Goal: Task Accomplishment & Management: Complete application form

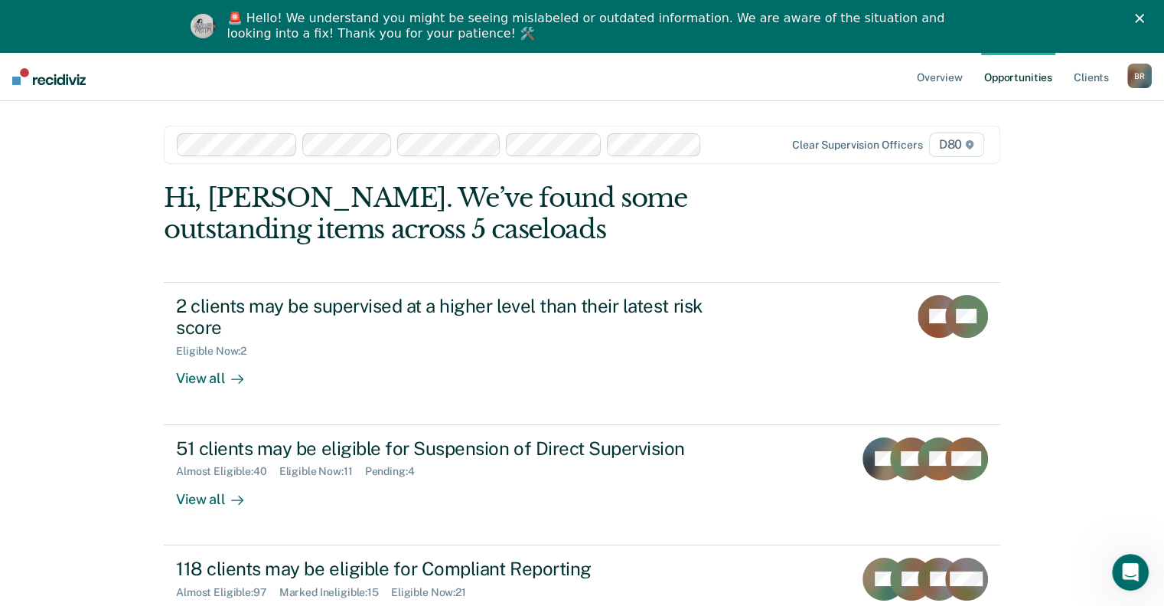
click at [1144, 19] on polygon "Close" at bounding box center [1139, 18] width 9 height 9
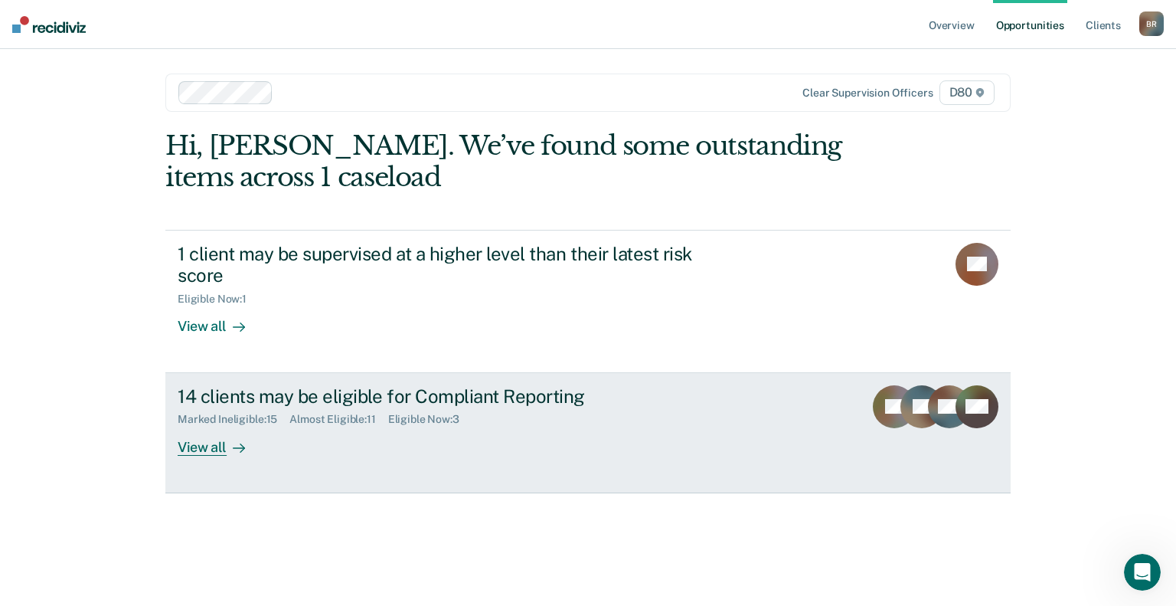
click at [525, 393] on div "14 clients may be eligible for Compliant Reporting" at bounding box center [446, 396] width 537 height 22
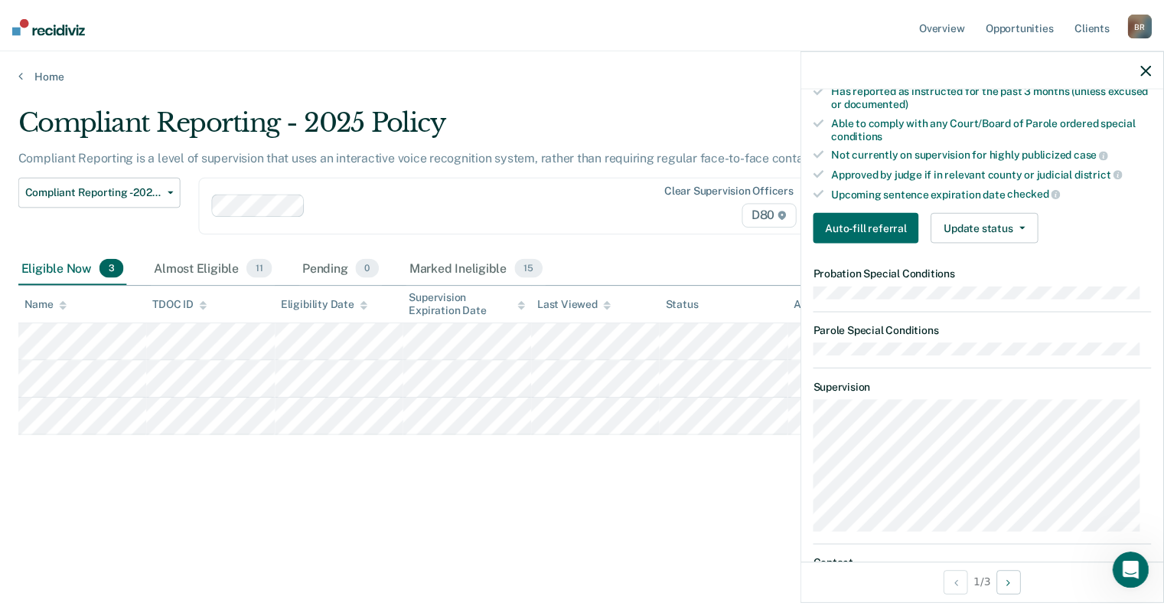
scroll to position [383, 0]
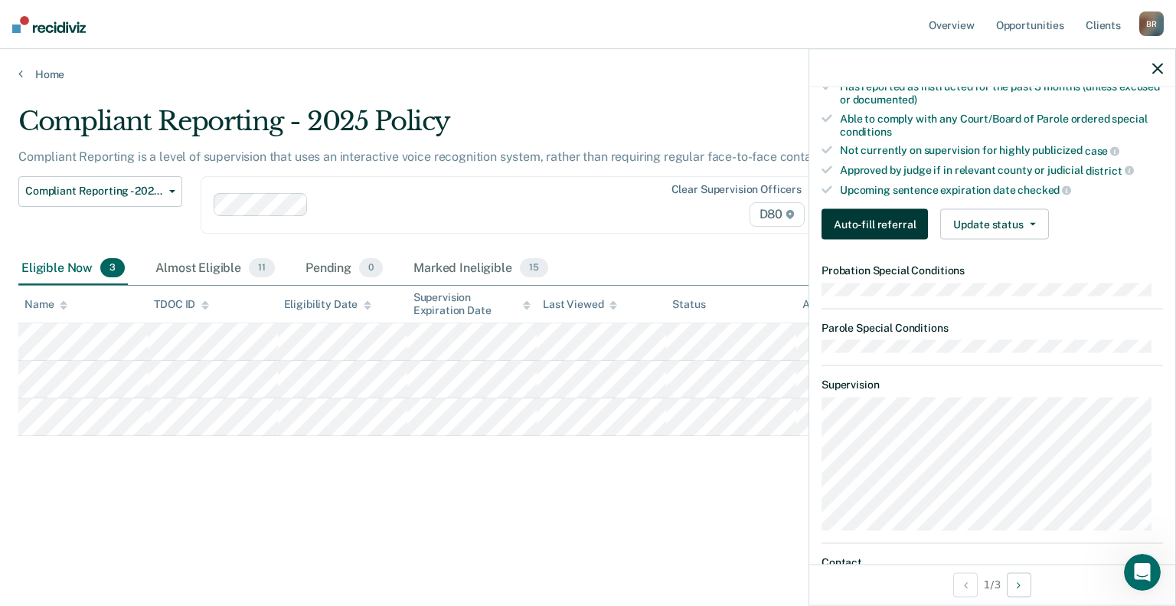
click at [871, 214] on button "Auto-fill referral" at bounding box center [874, 224] width 106 height 31
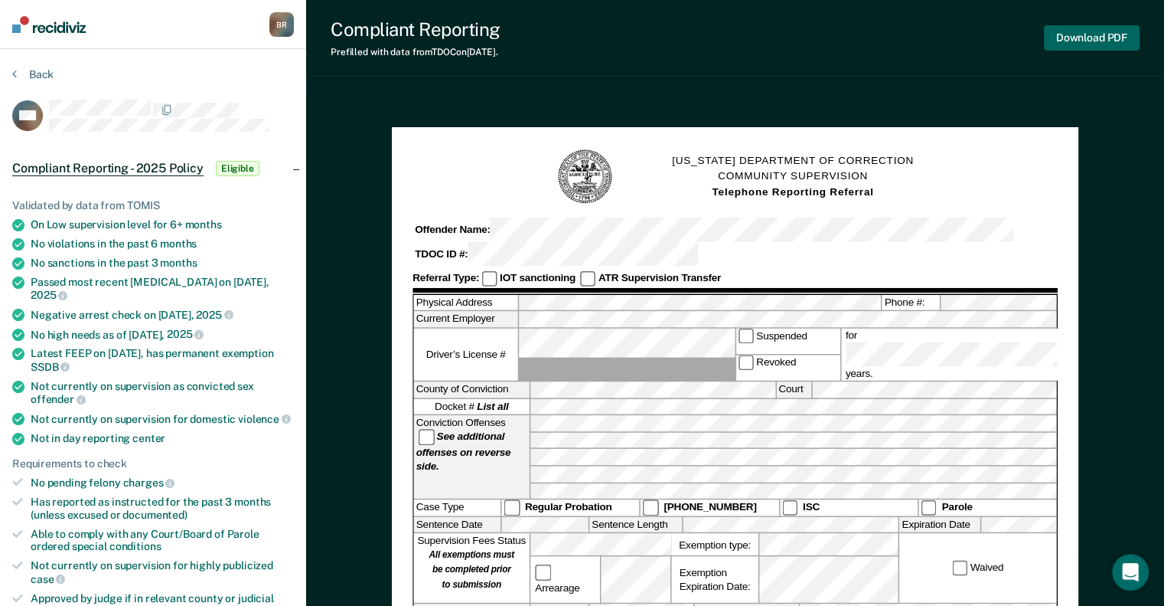
click at [1086, 33] on button "Download PDF" at bounding box center [1092, 37] width 96 height 25
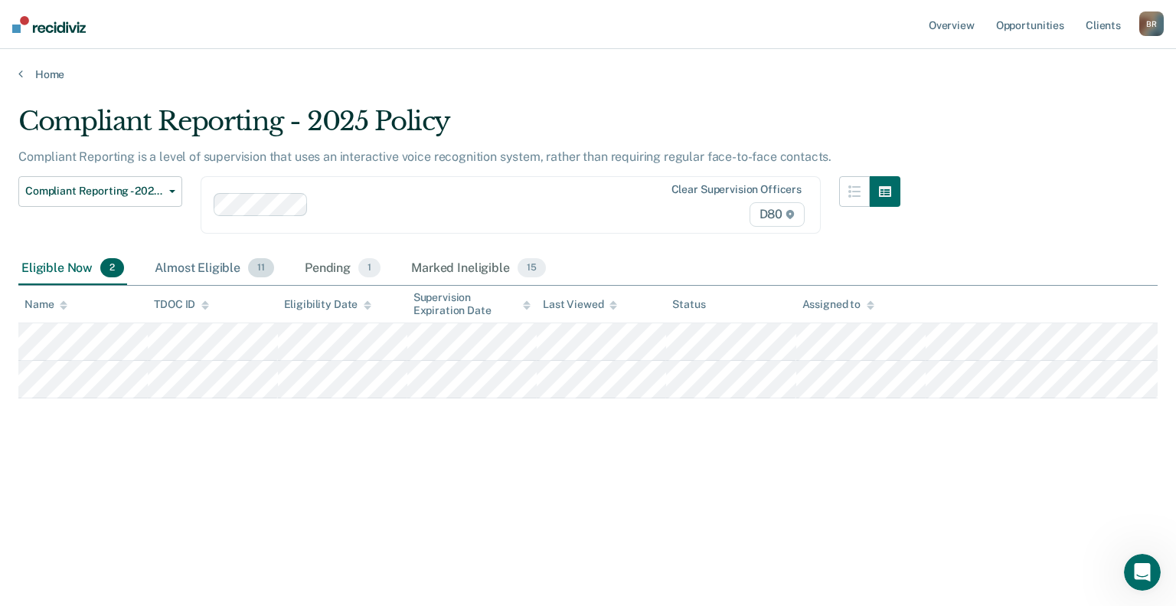
click at [198, 269] on div "Almost Eligible 11" at bounding box center [215, 269] width 126 height 34
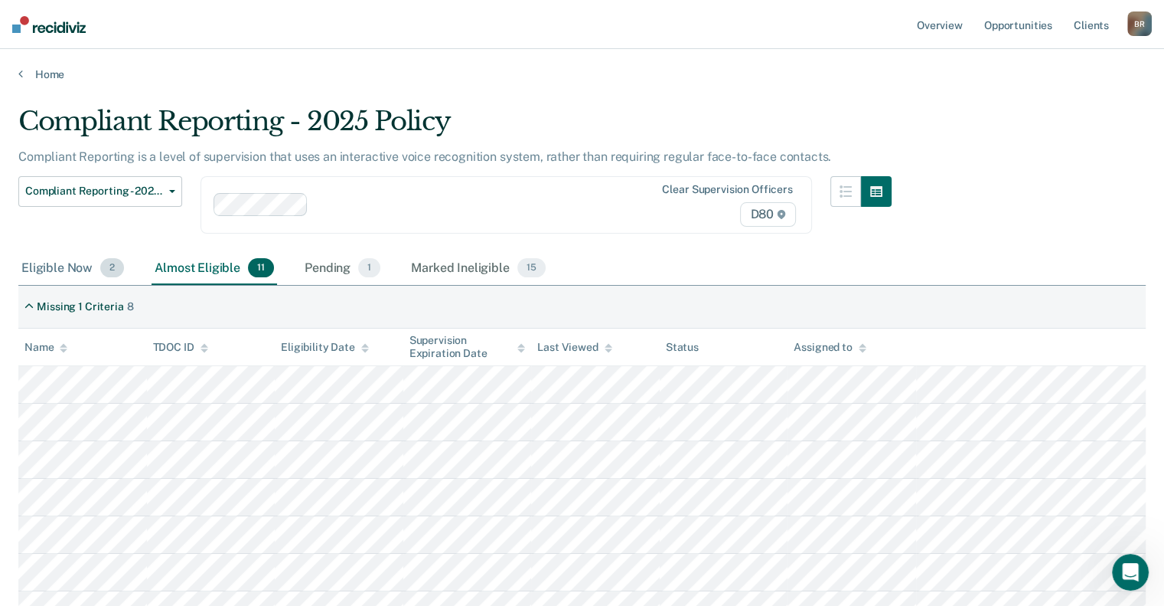
click at [64, 255] on div "Eligible Now 2" at bounding box center [72, 269] width 109 height 34
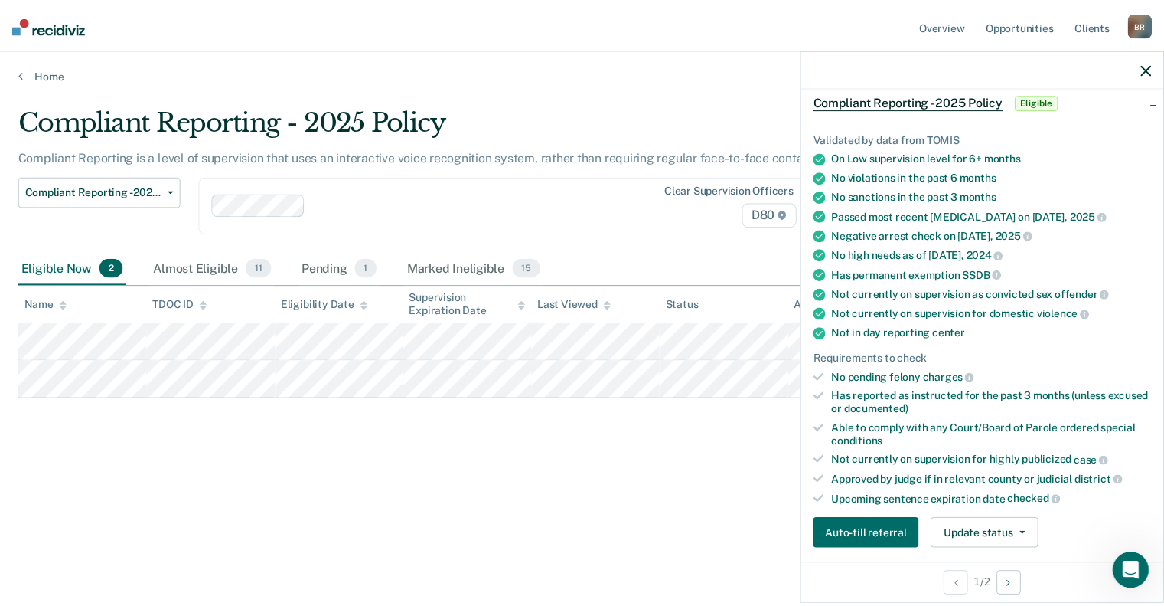
scroll to position [153, 0]
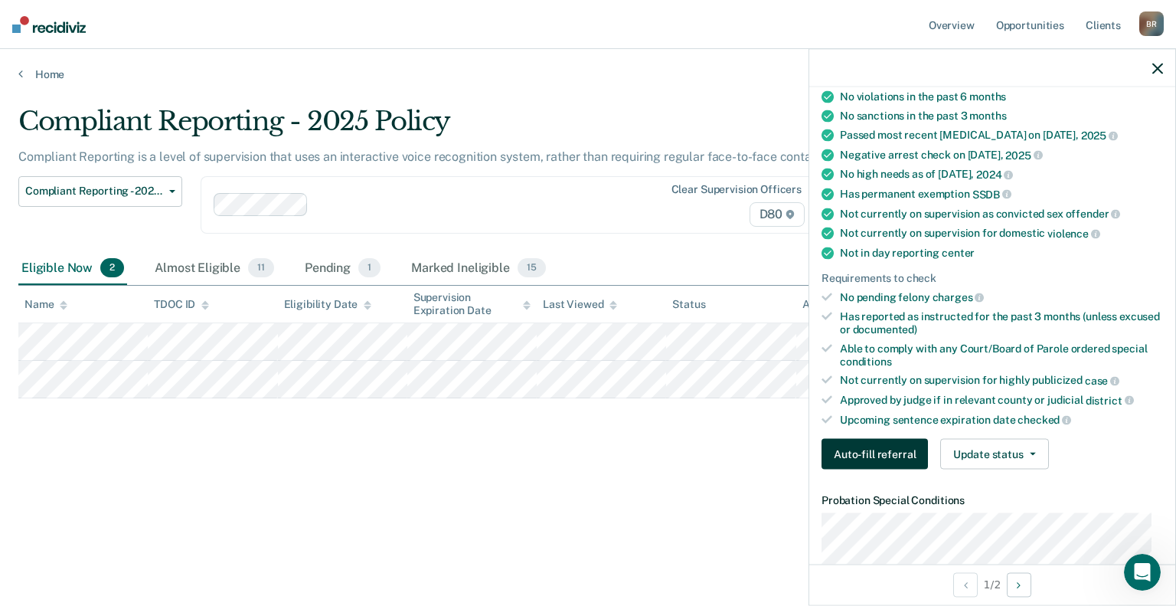
click at [888, 455] on button "Auto-fill referral" at bounding box center [874, 454] width 106 height 31
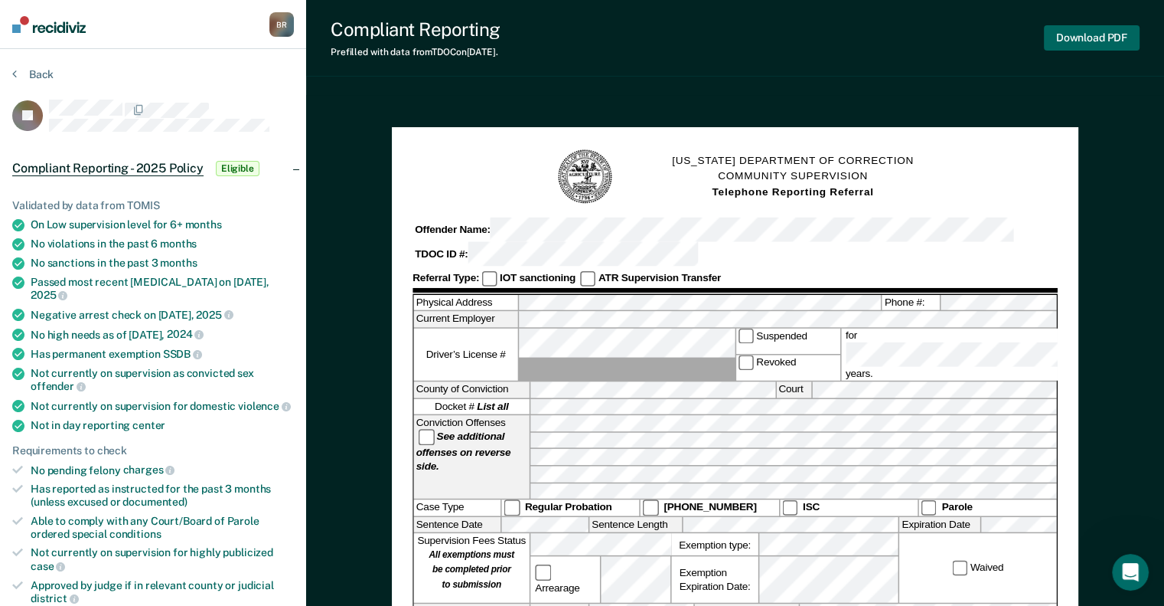
click at [1105, 39] on button "Download PDF" at bounding box center [1092, 37] width 96 height 25
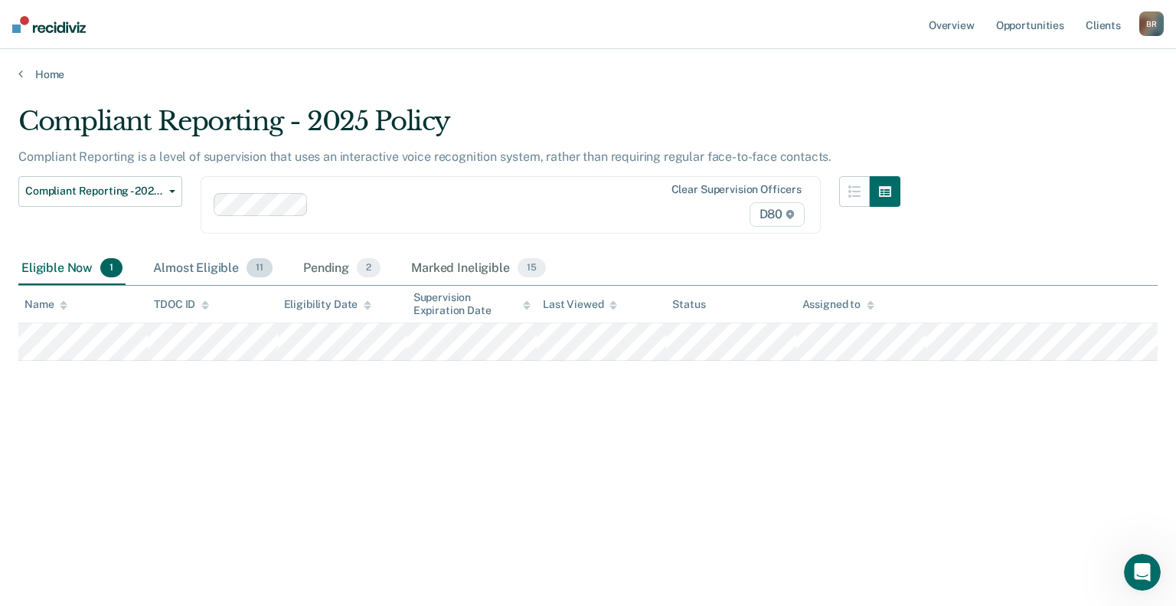
click at [184, 259] on div "Almost Eligible 11" at bounding box center [213, 269] width 126 height 34
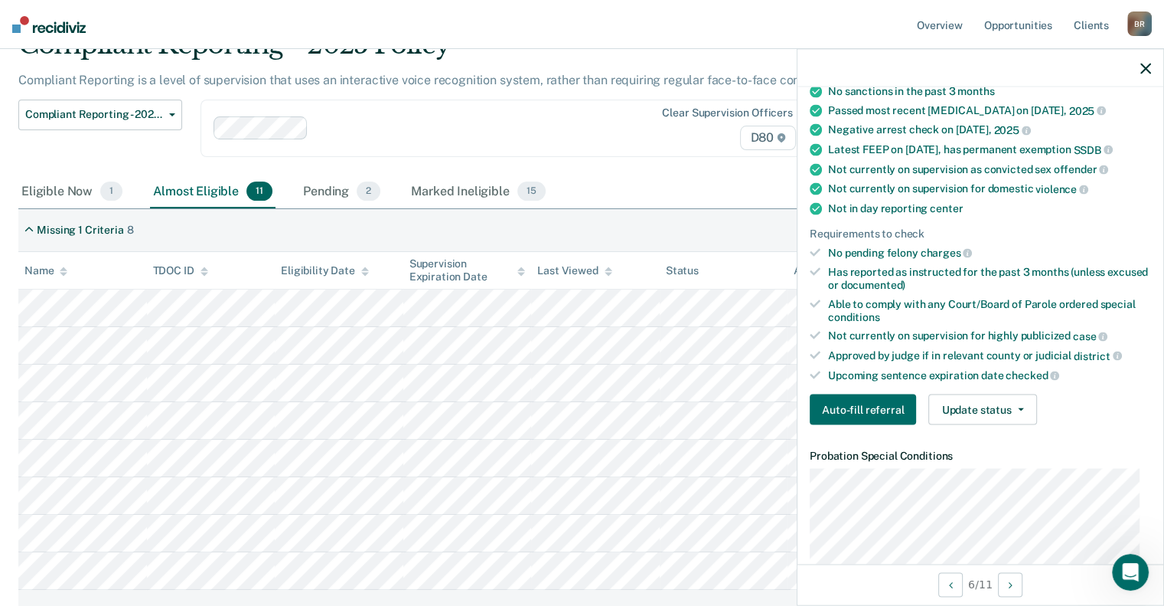
scroll to position [230, 0]
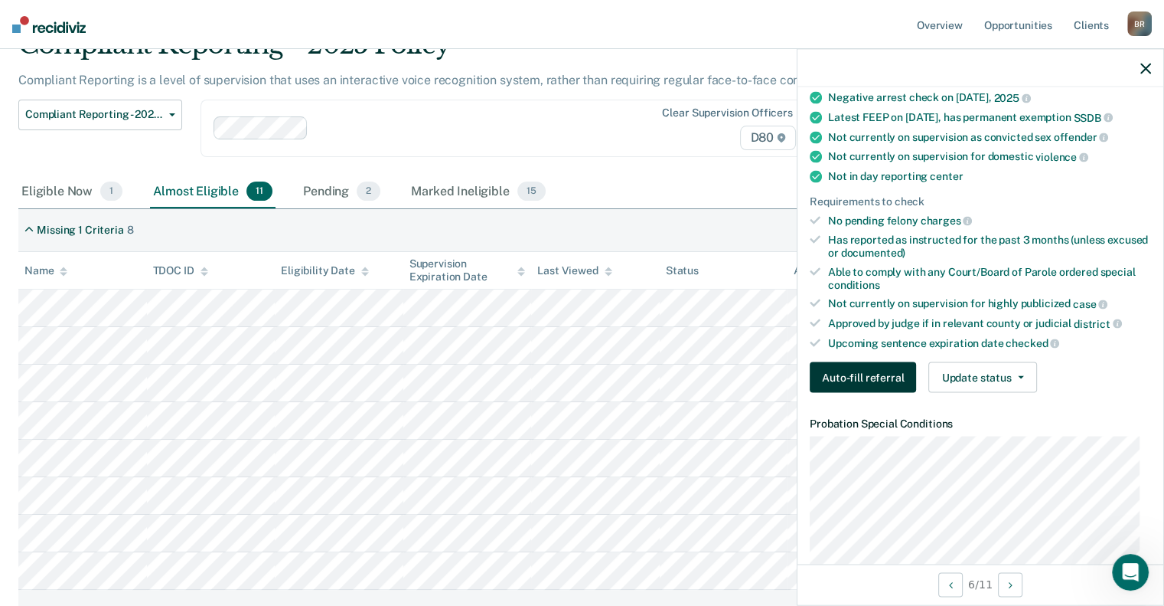
click at [852, 365] on button "Auto-fill referral" at bounding box center [863, 377] width 106 height 31
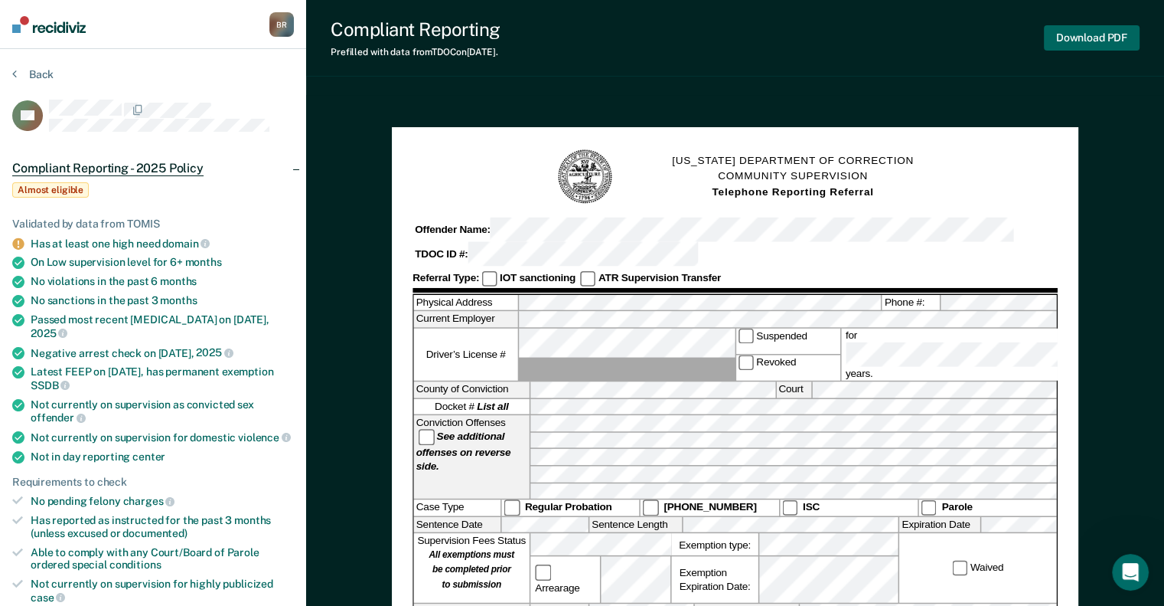
click at [1105, 38] on button "Download PDF" at bounding box center [1092, 37] width 96 height 25
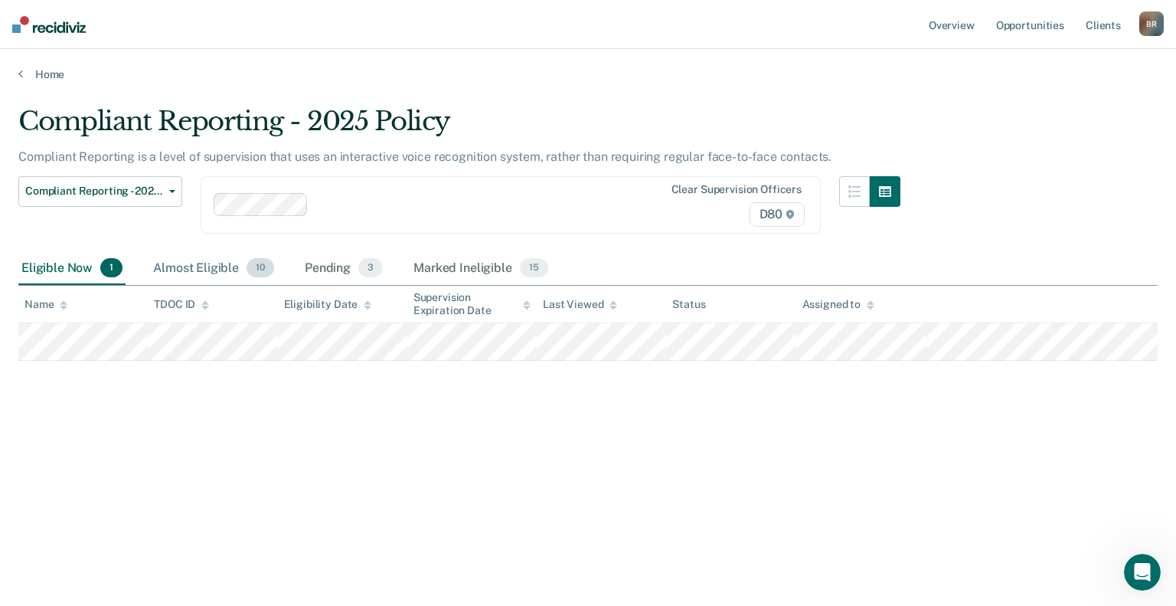
click at [181, 262] on div "Almost Eligible 10" at bounding box center [213, 269] width 127 height 34
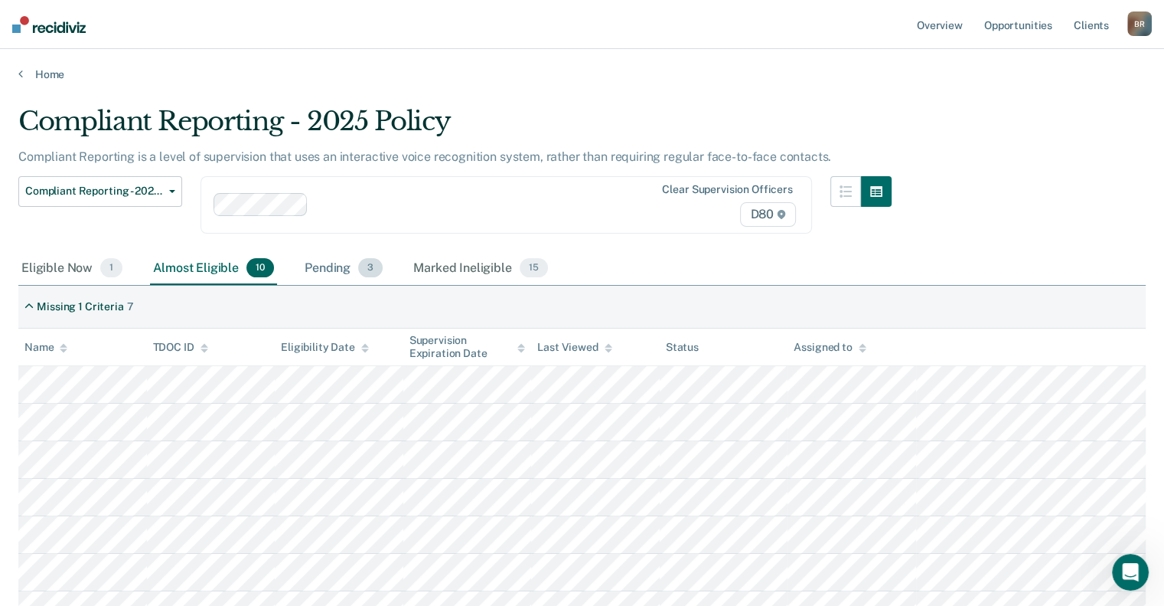
click at [329, 273] on div "Pending 3" at bounding box center [344, 269] width 84 height 34
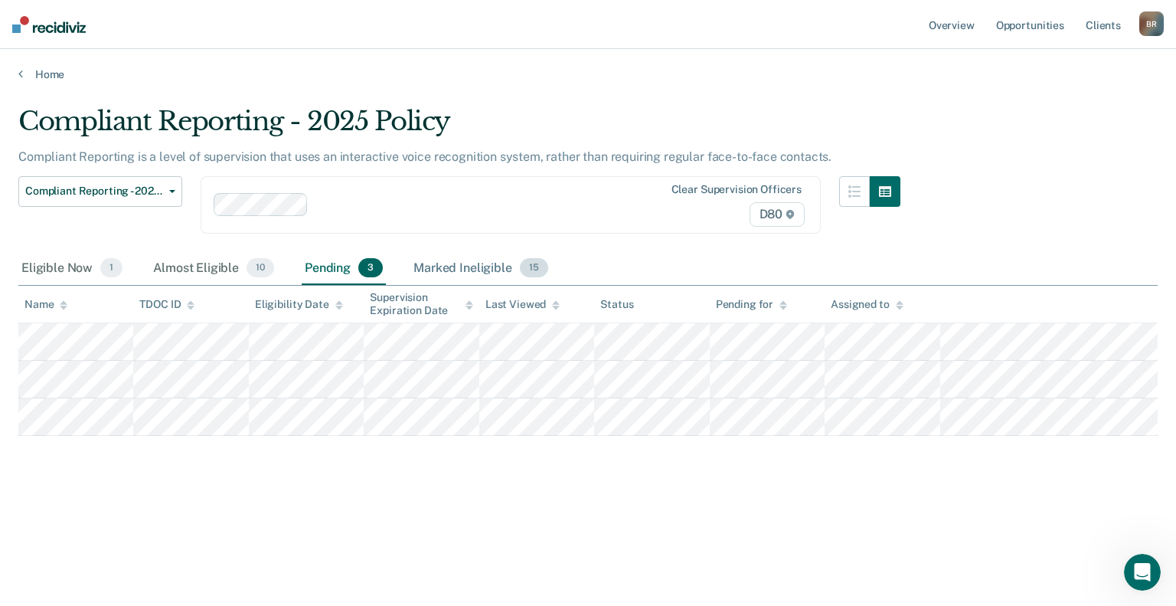
click at [455, 263] on div "Marked Ineligible 15" at bounding box center [480, 269] width 140 height 34
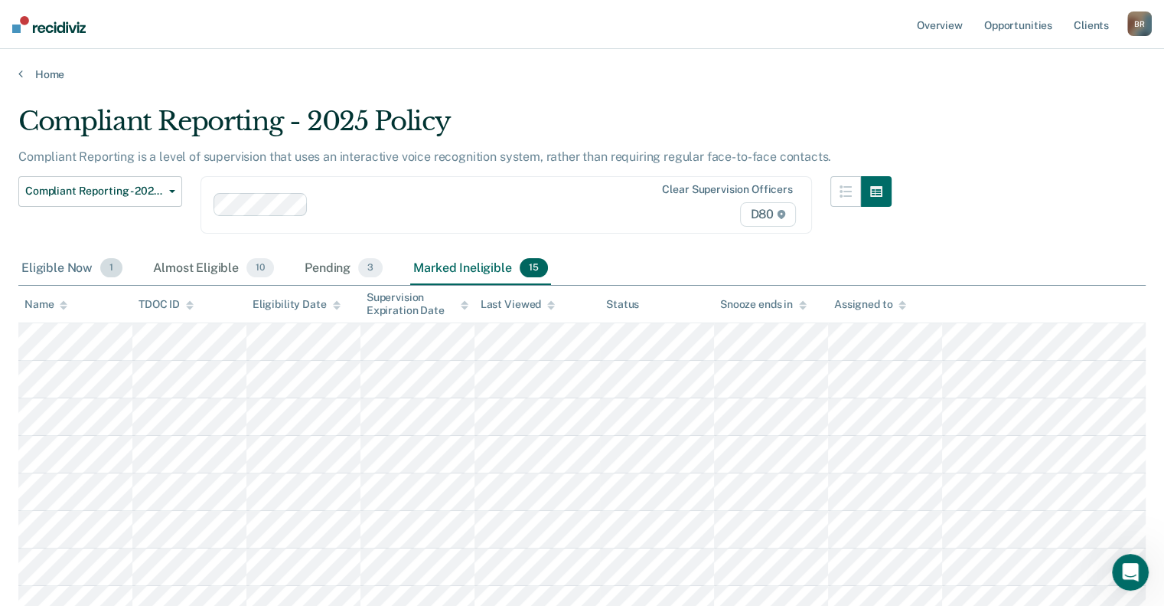
click at [63, 272] on div "Eligible Now 1" at bounding box center [71, 269] width 107 height 34
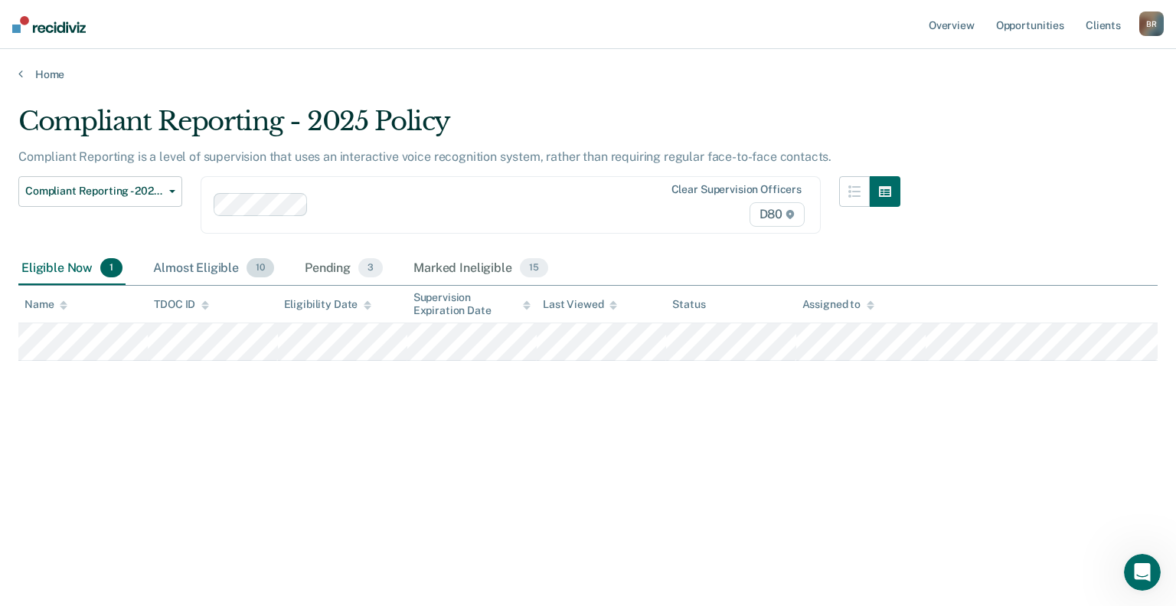
click at [206, 269] on div "Almost Eligible 10" at bounding box center [213, 269] width 127 height 34
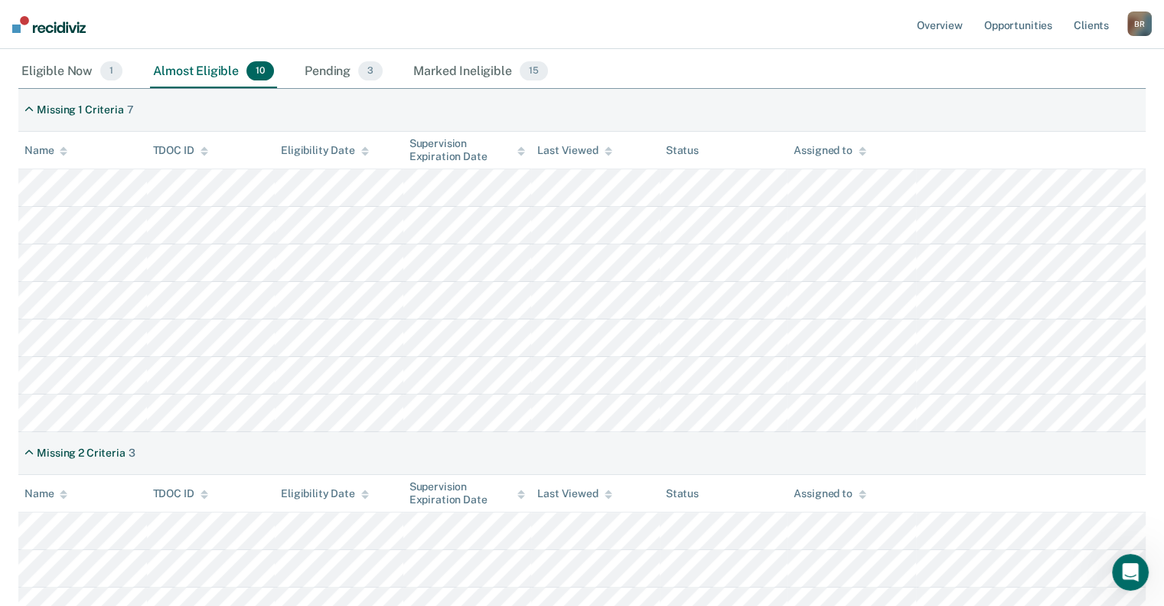
scroll to position [153, 0]
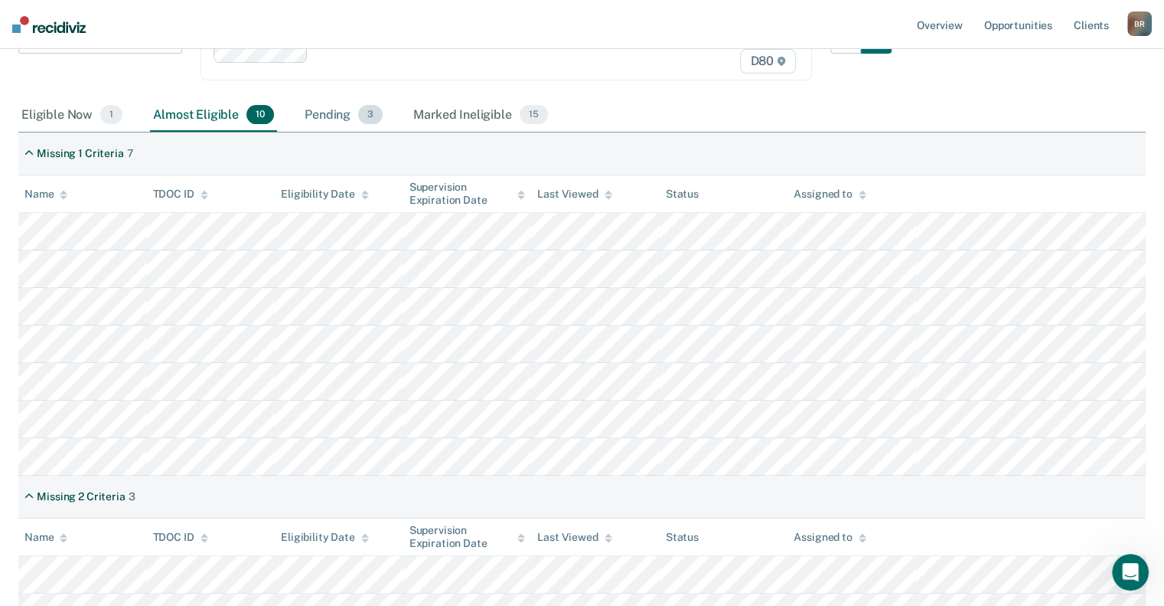
click at [340, 116] on div "Pending 3" at bounding box center [344, 116] width 84 height 34
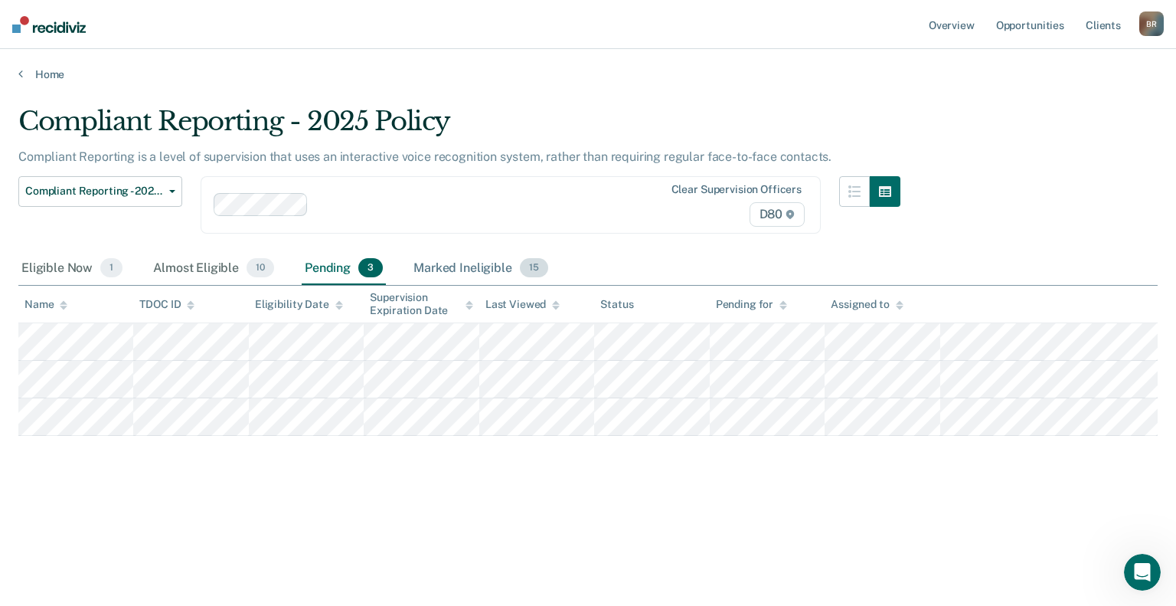
click at [453, 271] on div "Marked Ineligible 15" at bounding box center [480, 269] width 140 height 34
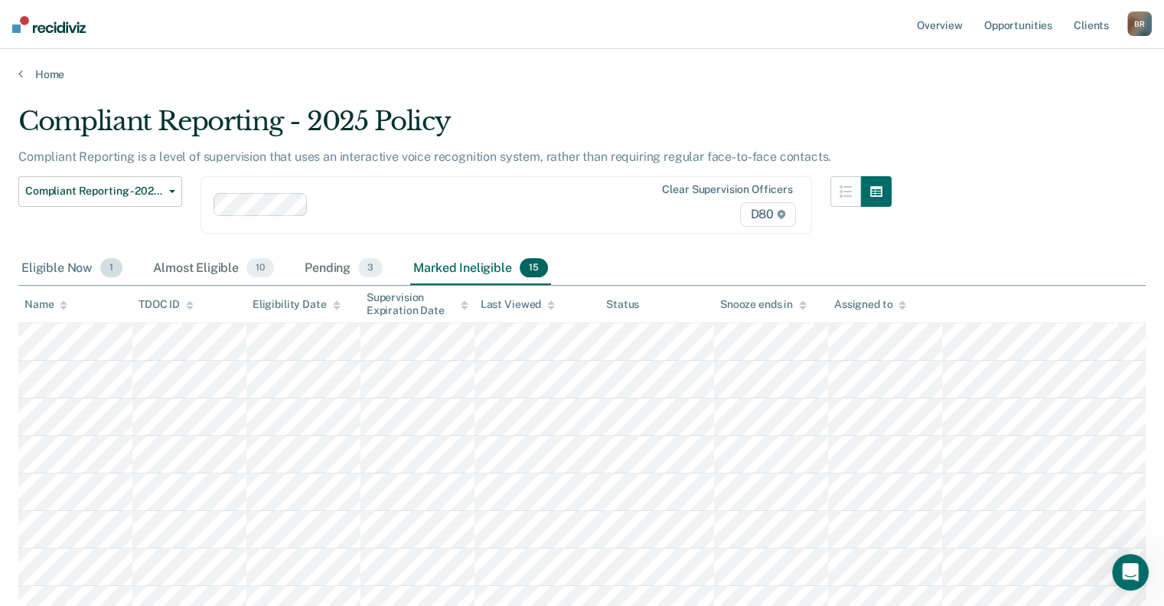
click at [40, 253] on div "Eligible Now 1" at bounding box center [71, 269] width 107 height 34
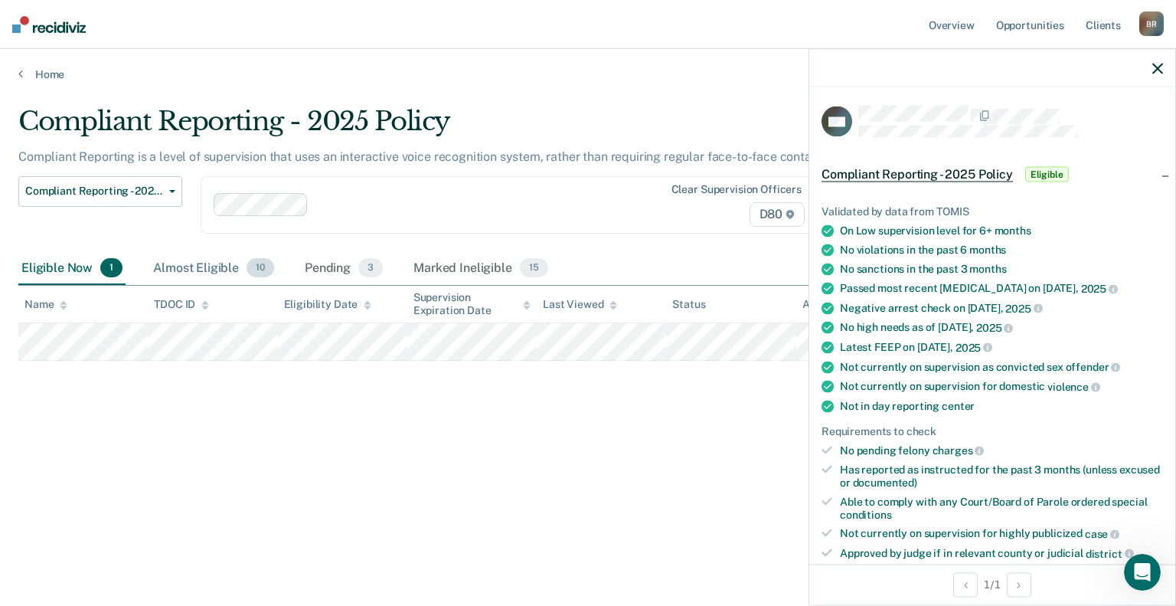
click at [196, 261] on div "Almost Eligible 10" at bounding box center [213, 269] width 127 height 34
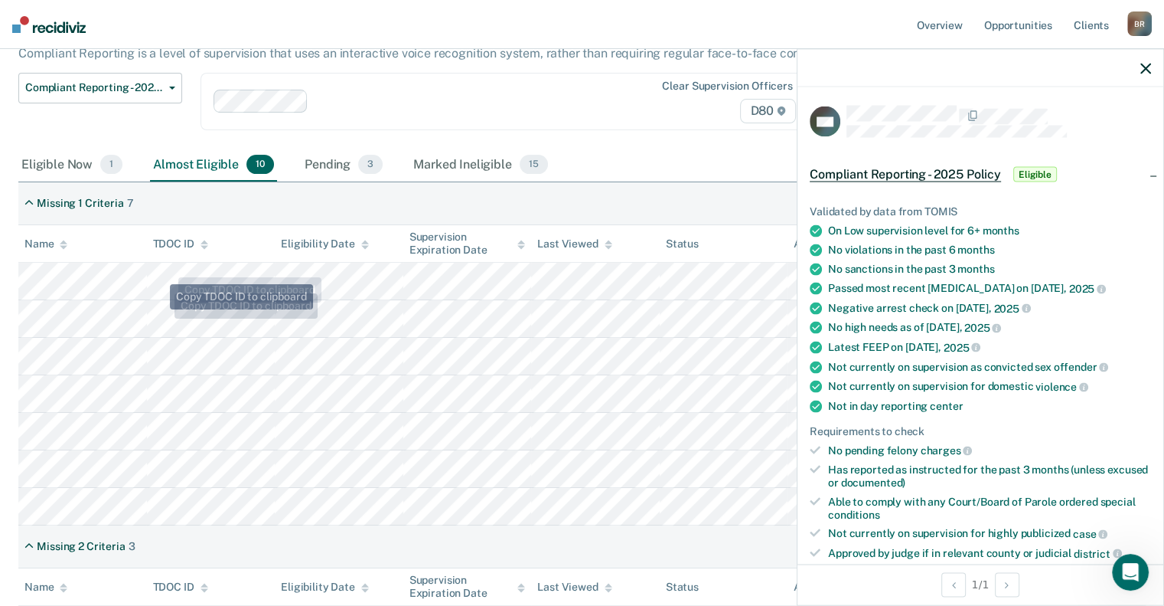
scroll to position [77, 0]
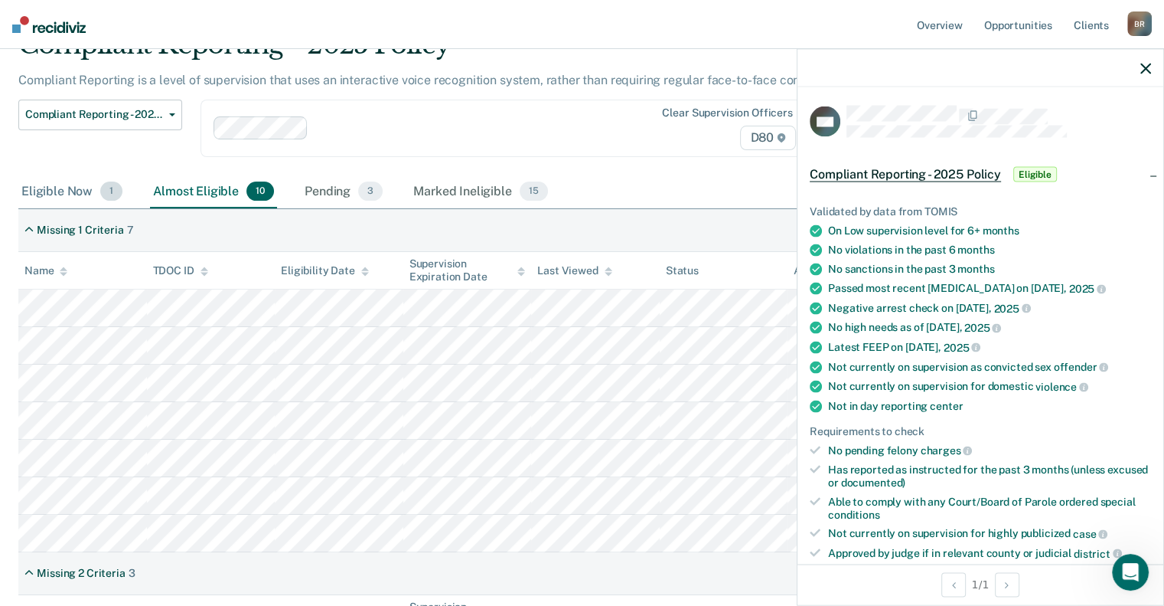
click at [44, 188] on div "Eligible Now 1" at bounding box center [71, 192] width 107 height 34
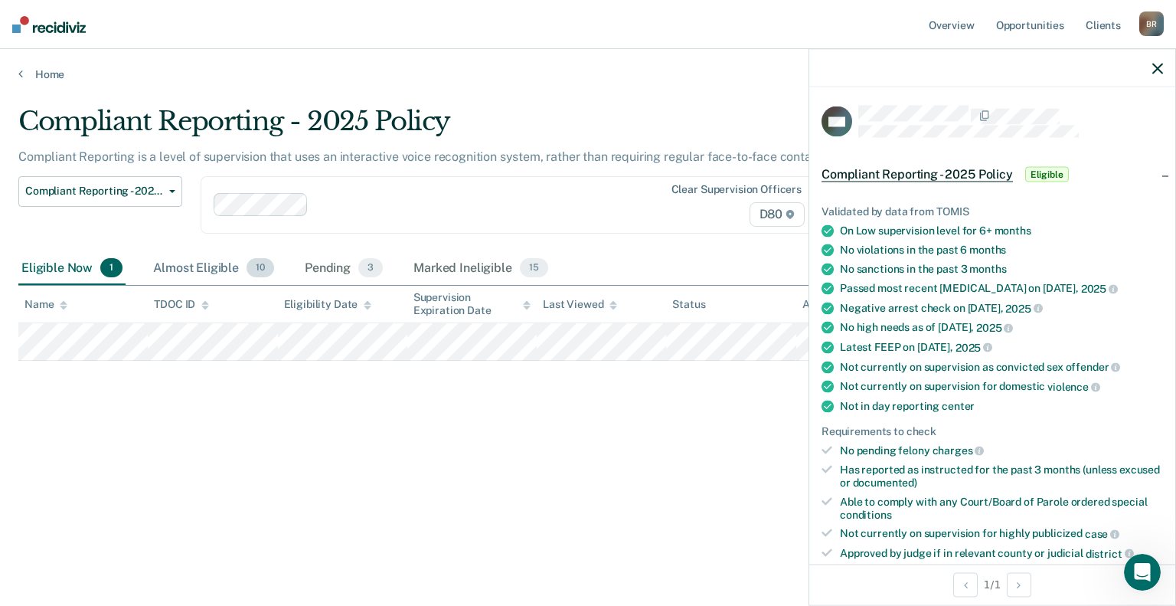
click at [189, 263] on div "Almost Eligible 10" at bounding box center [213, 269] width 127 height 34
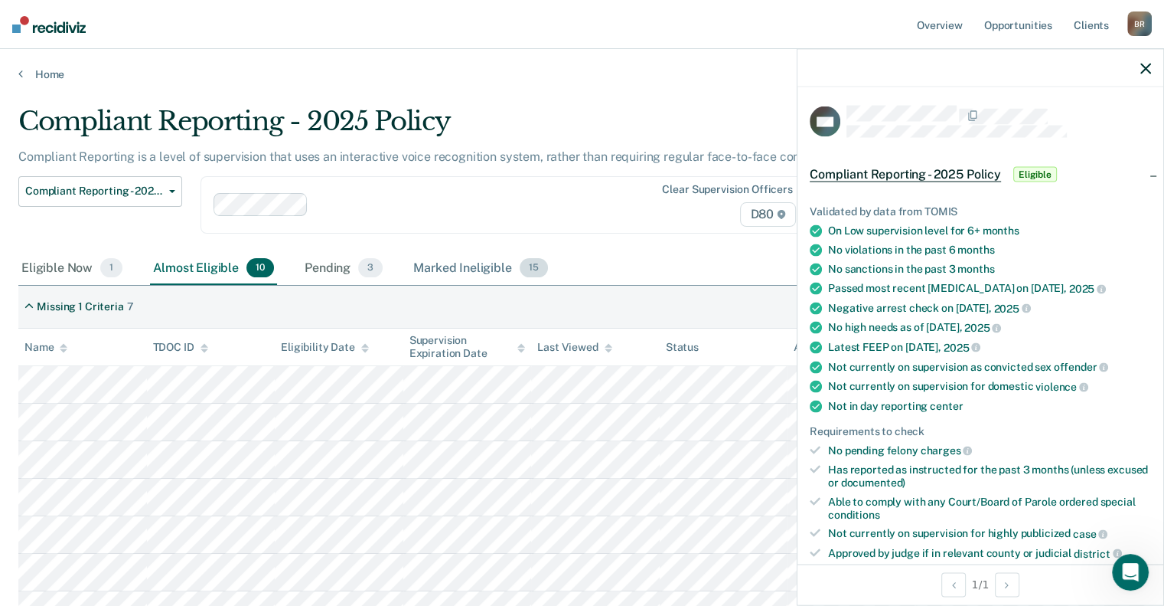
click at [457, 269] on div "Marked Ineligible 15" at bounding box center [480, 269] width 140 height 34
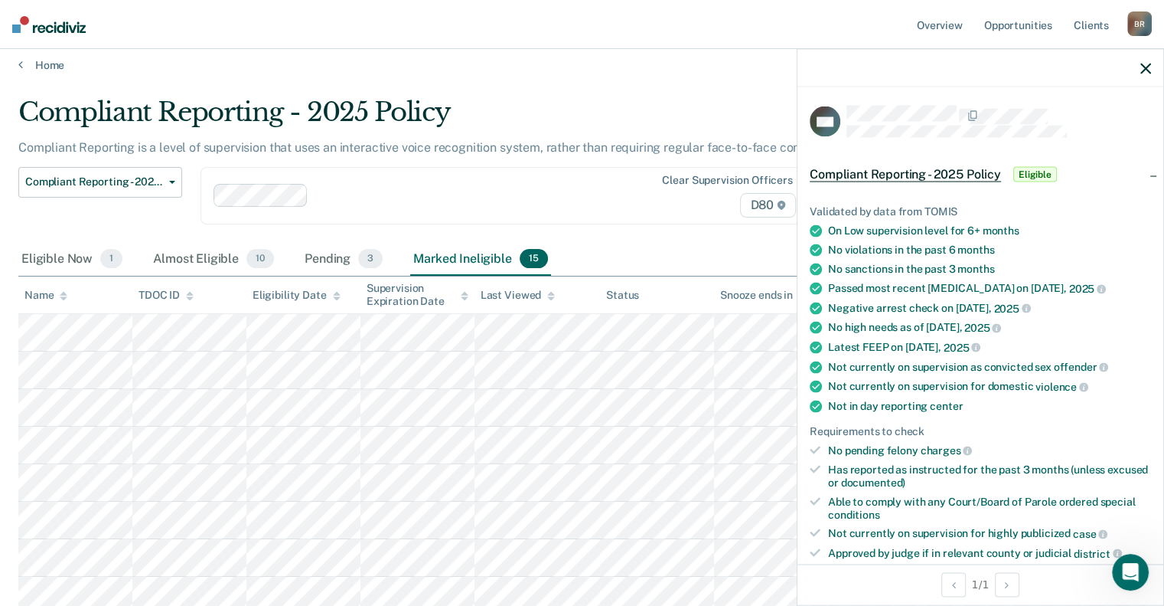
scroll to position [6, 0]
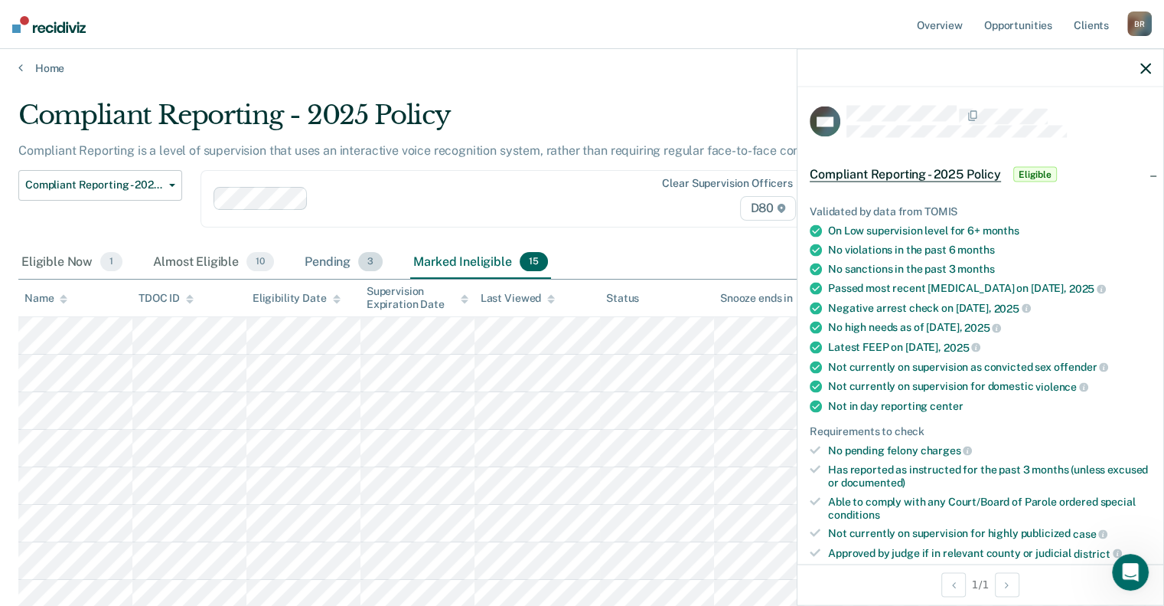
click at [331, 263] on div "Pending 3" at bounding box center [344, 263] width 84 height 34
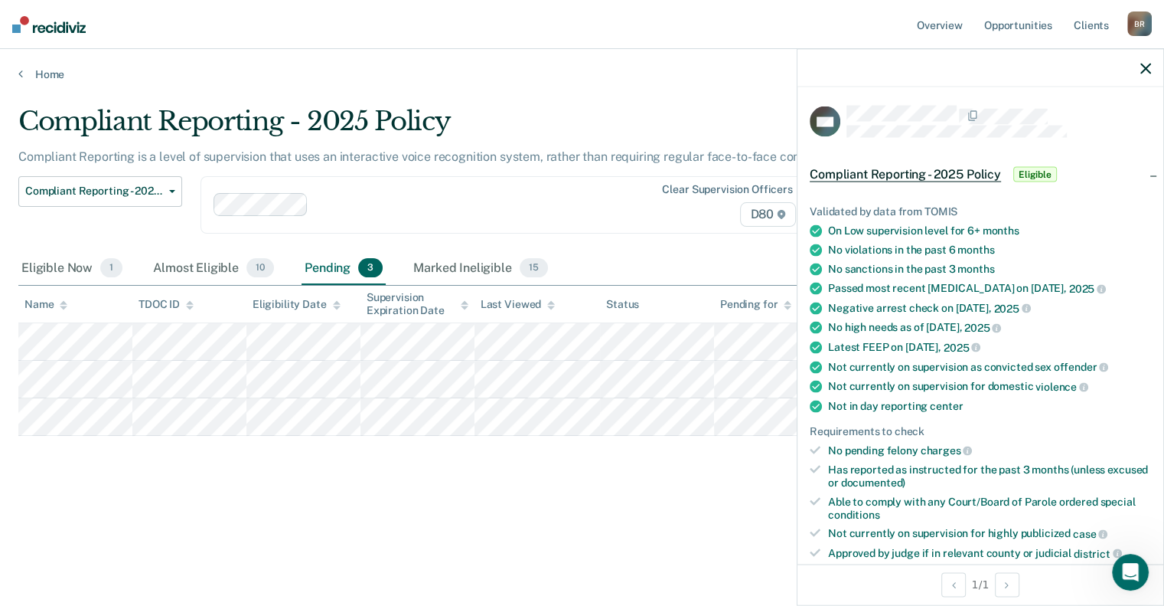
scroll to position [0, 0]
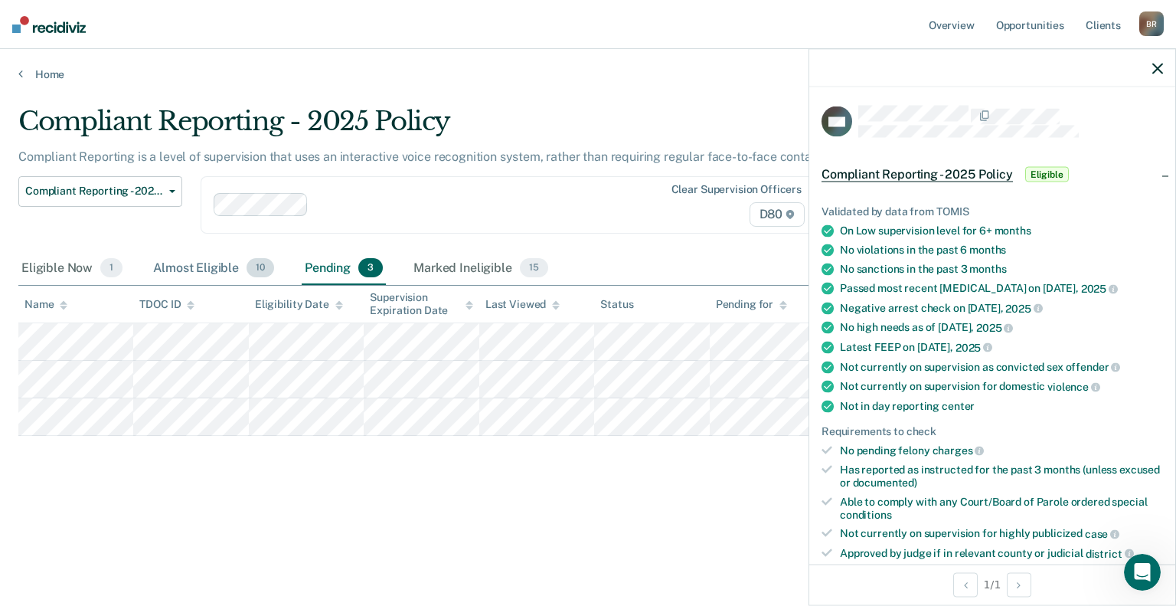
click at [196, 267] on div "Almost Eligible 10" at bounding box center [213, 269] width 127 height 34
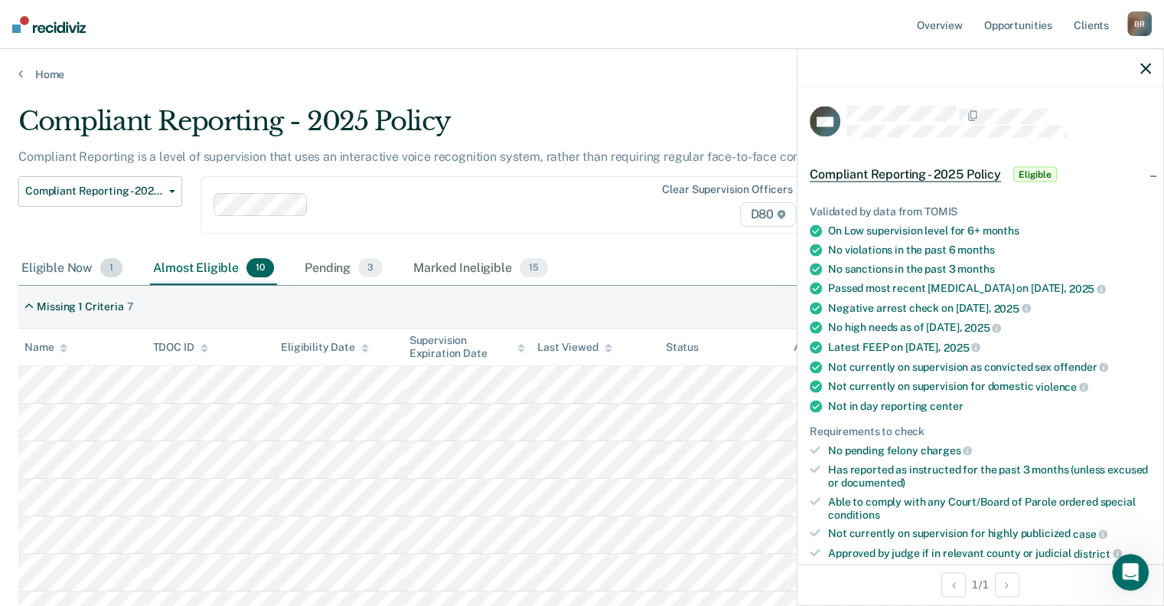
click at [63, 255] on div "Eligible Now 1" at bounding box center [71, 269] width 107 height 34
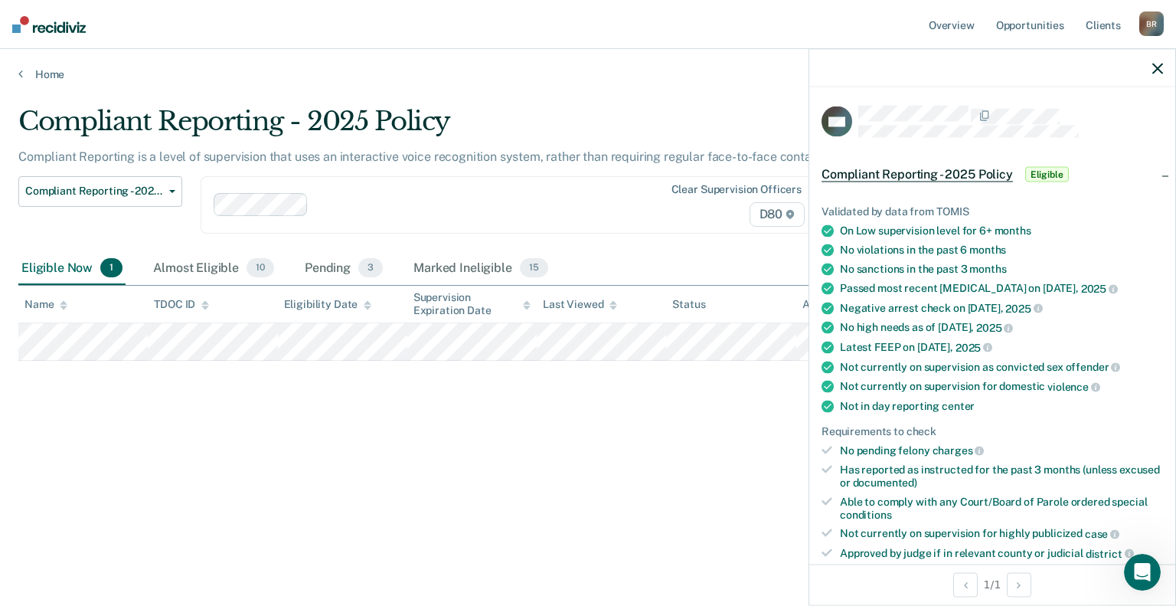
click at [1153, 64] on icon "button" at bounding box center [1157, 68] width 11 height 11
